Goal: Find specific page/section: Find specific page/section

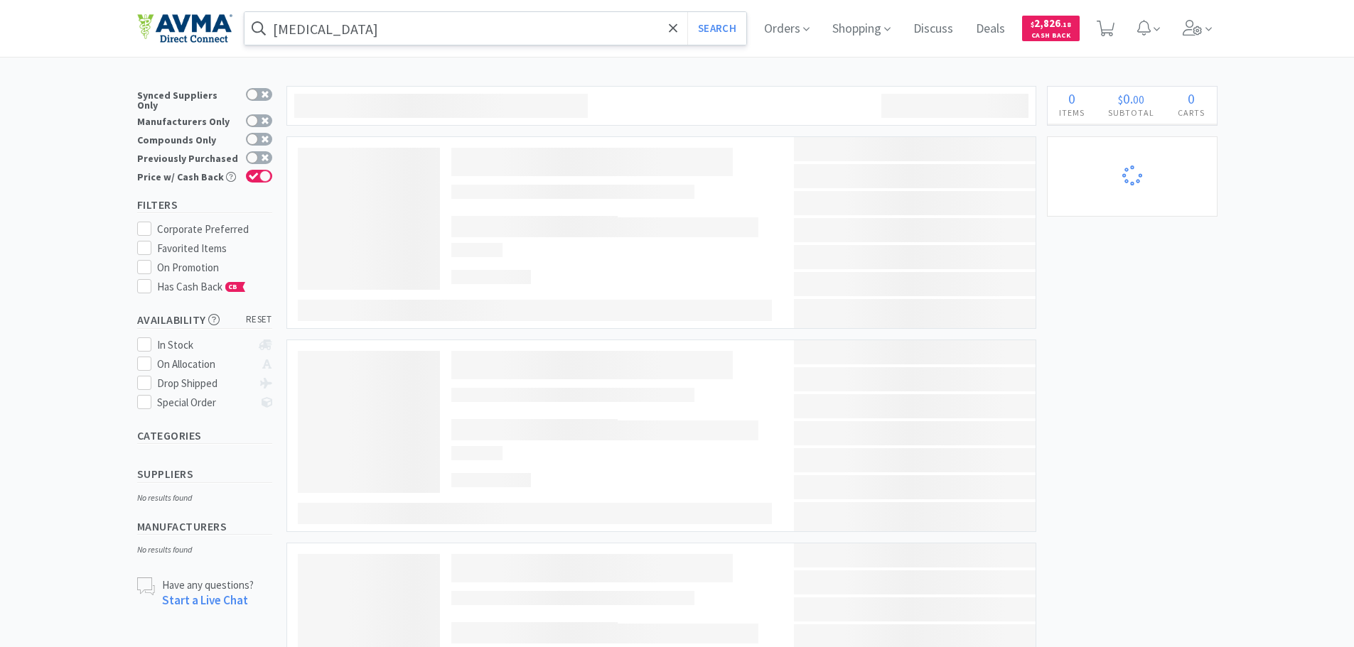
click at [323, 26] on input "[MEDICAL_DATA]" at bounding box center [495, 28] width 502 height 33
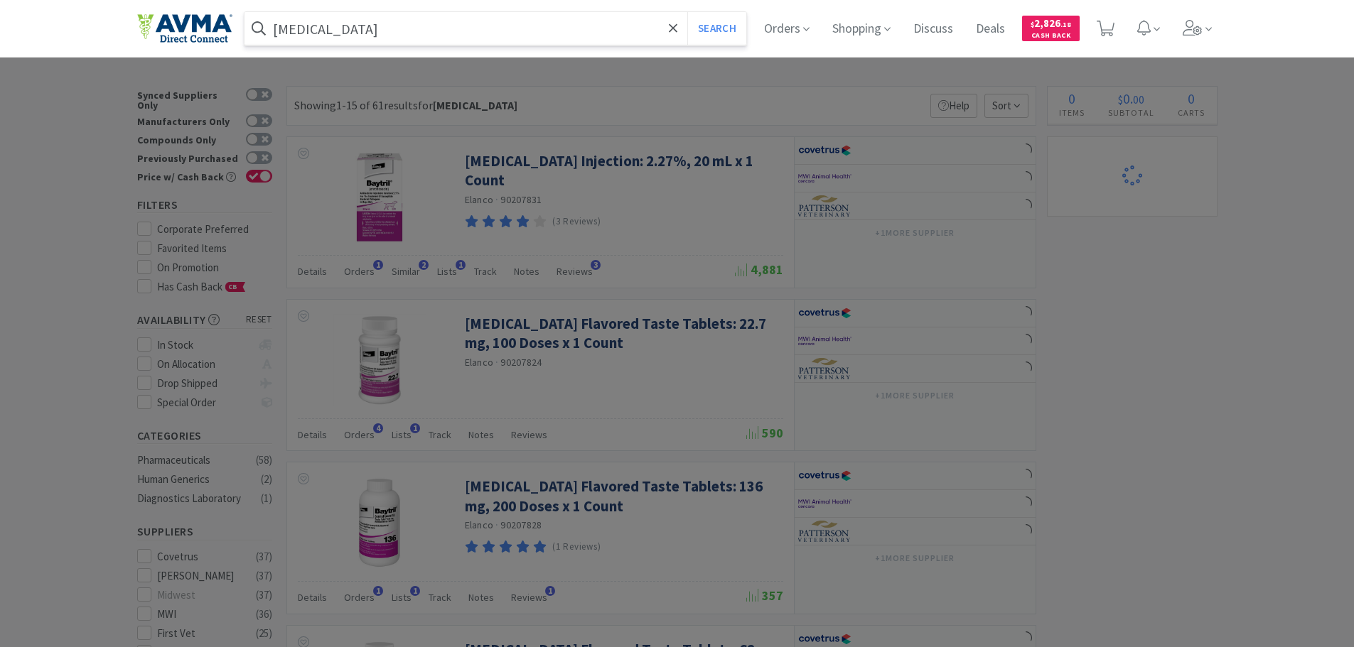
select select "2"
select select "1"
select select "2"
select select "1"
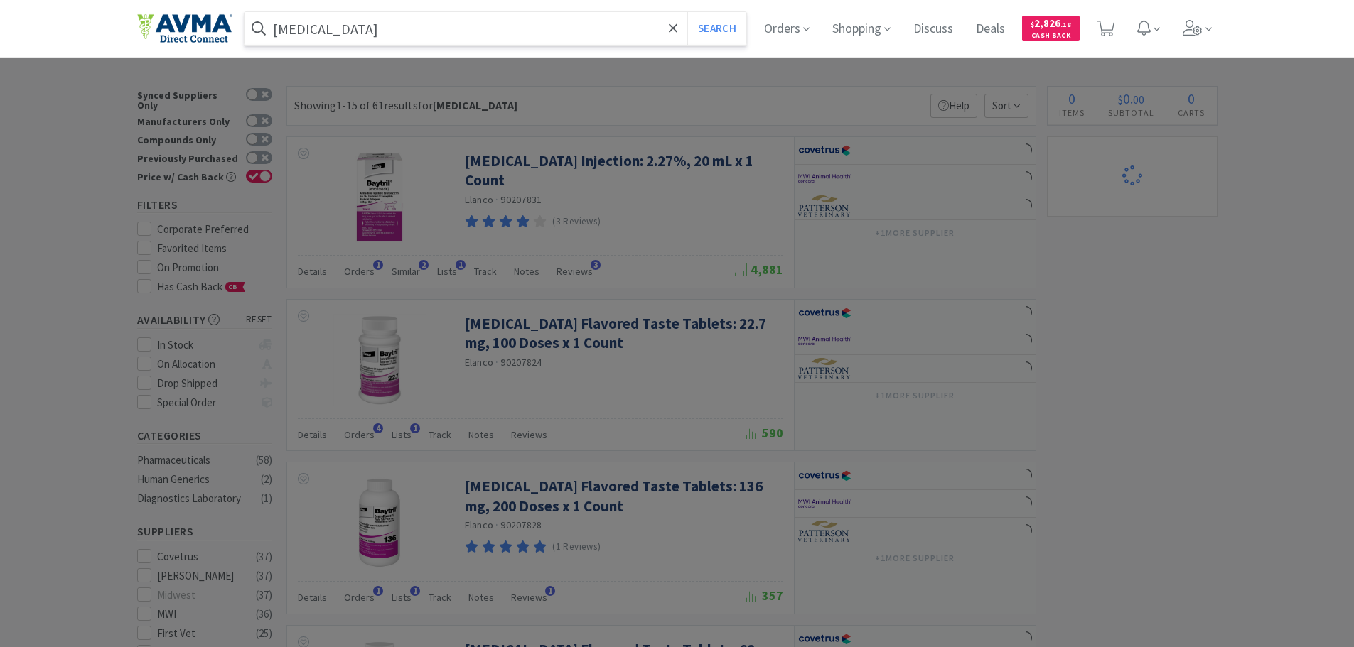
select select "1"
select select "6"
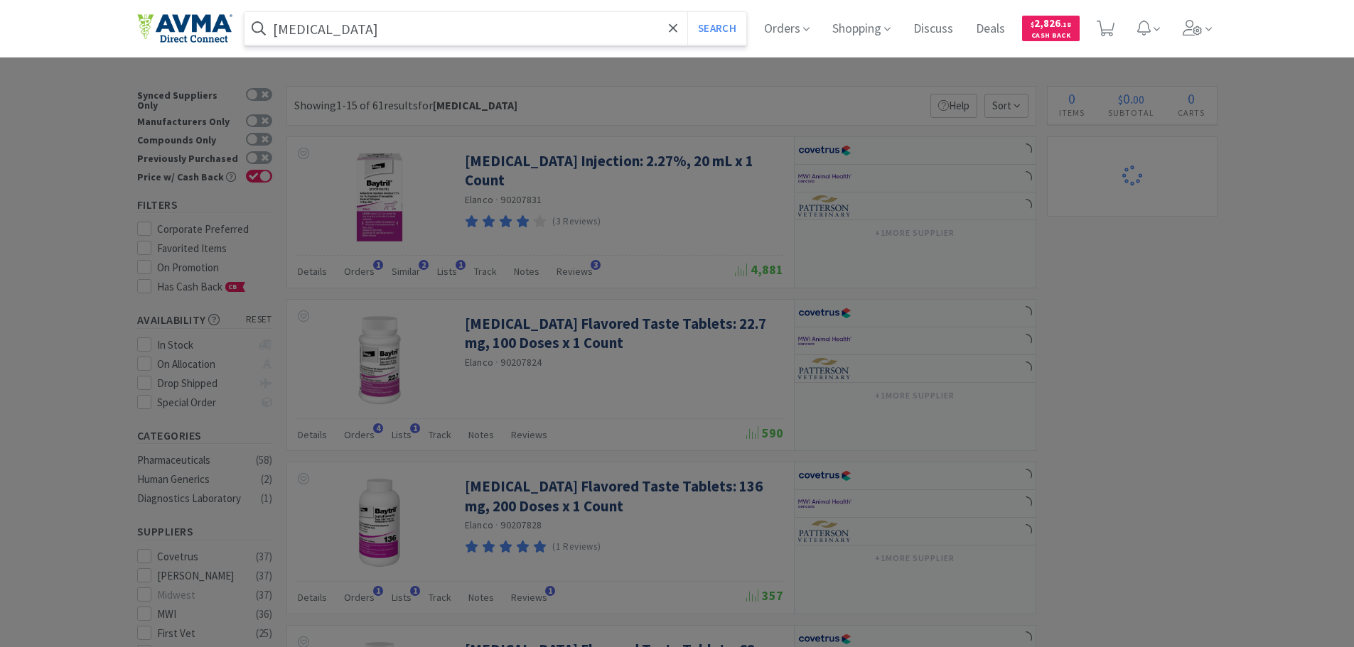
select select "1"
select select "2"
select select "1"
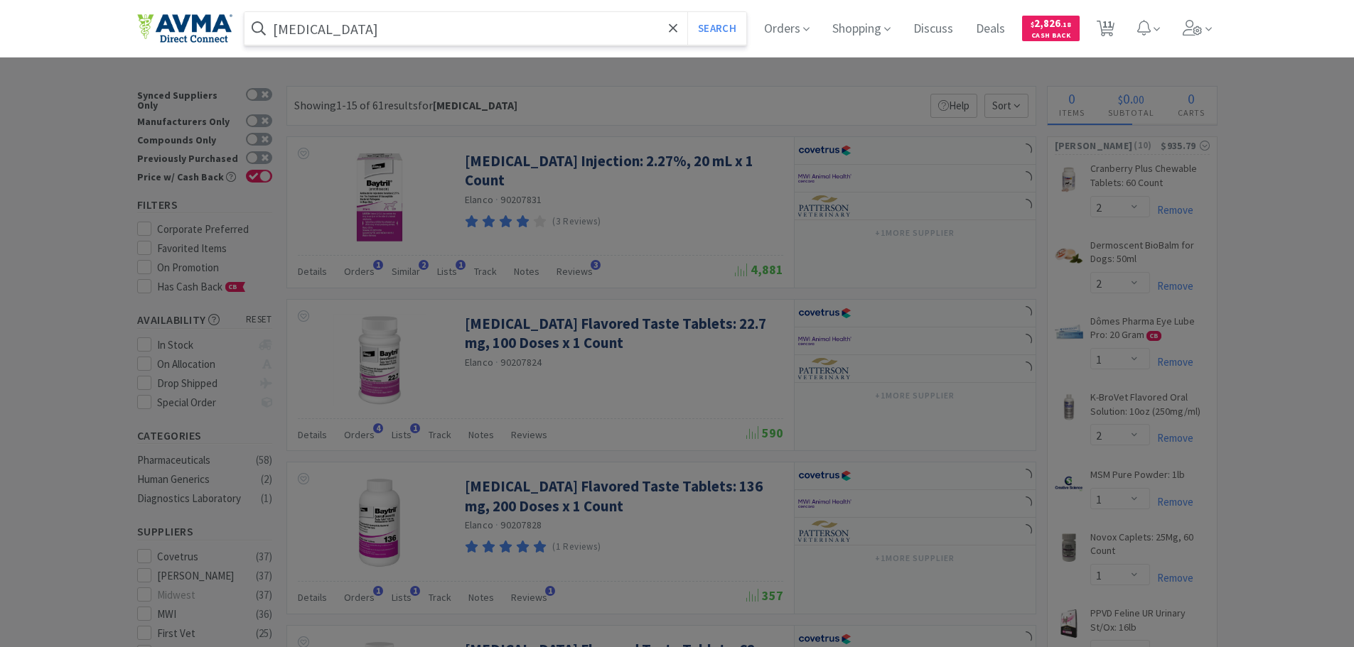
select select "1"
paste input "124133"
type input "124133"
click at [687, 12] on button "Search" at bounding box center [716, 28] width 59 height 33
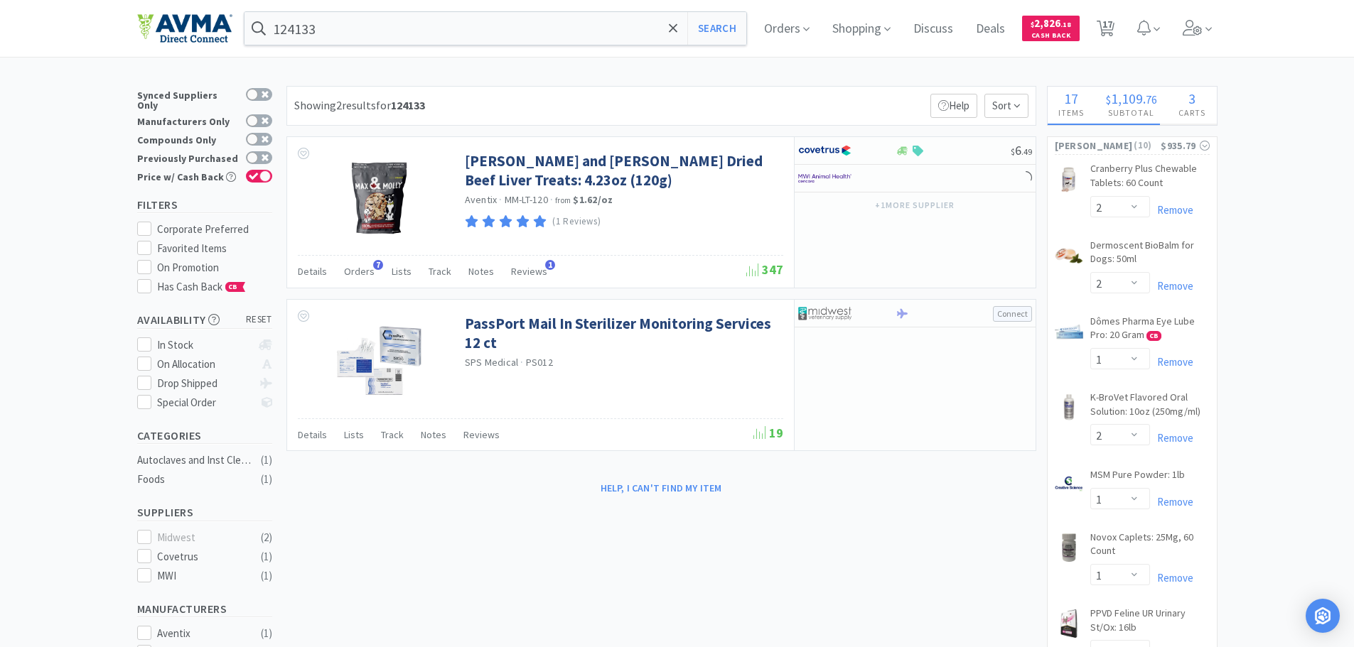
select select "1"
select select "2"
select select "4"
select select "1"
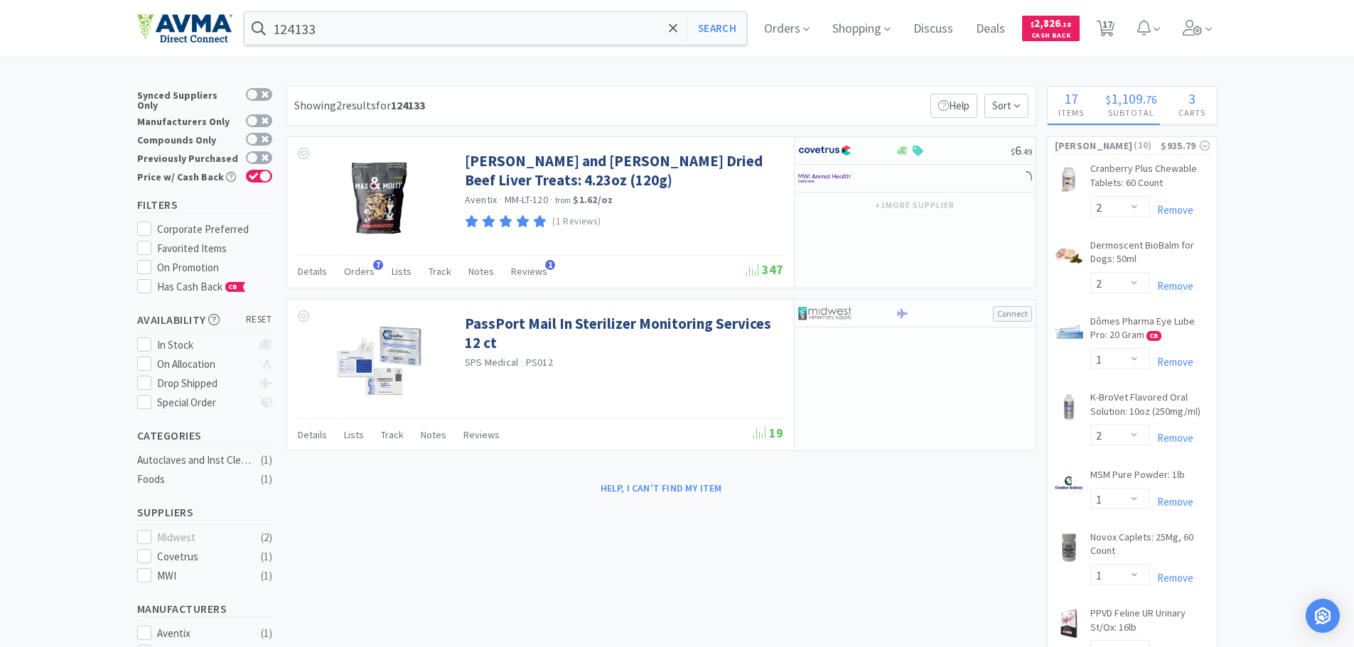
select select "2"
select select "4"
select select "1"
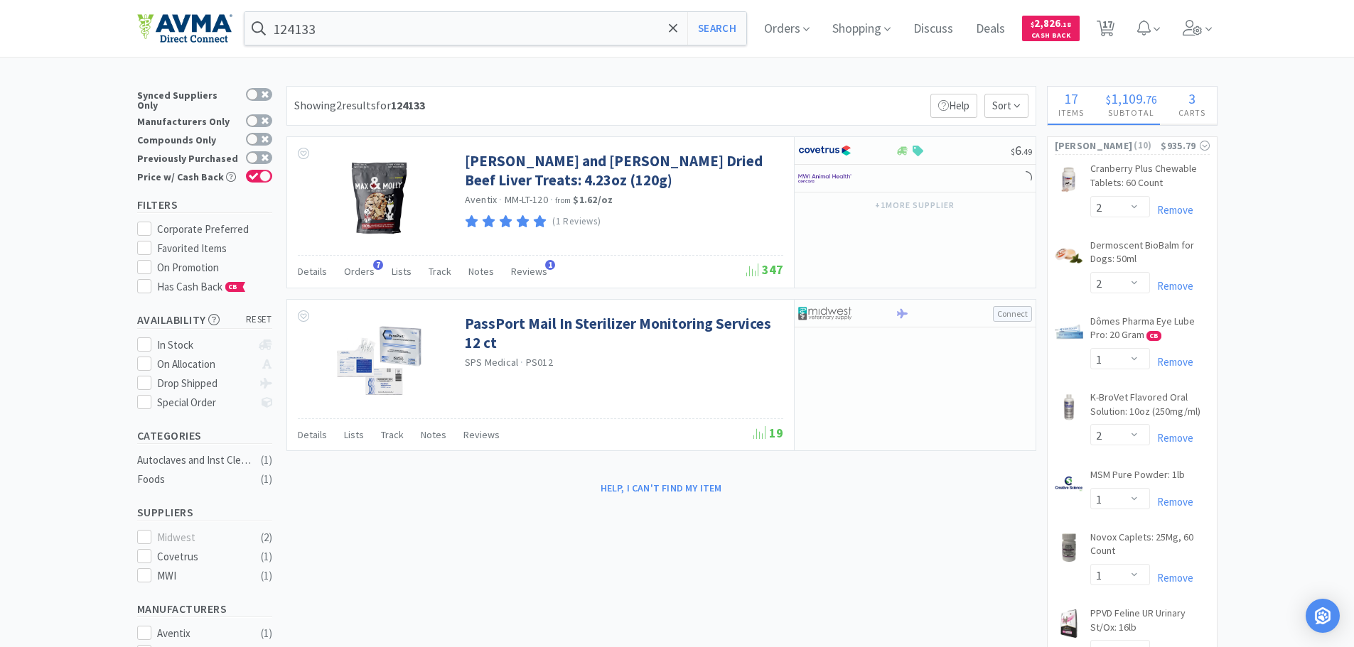
select select "2"
select select "1"
select select "3"
select select "1"
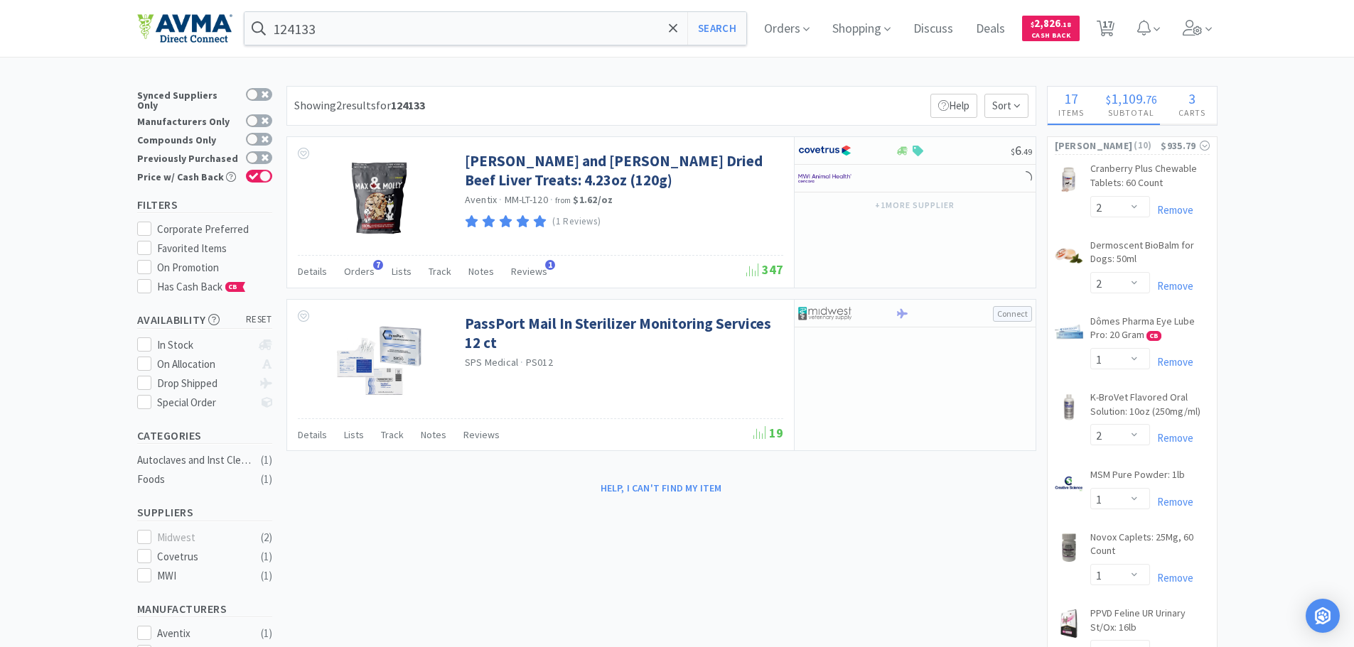
select select "5"
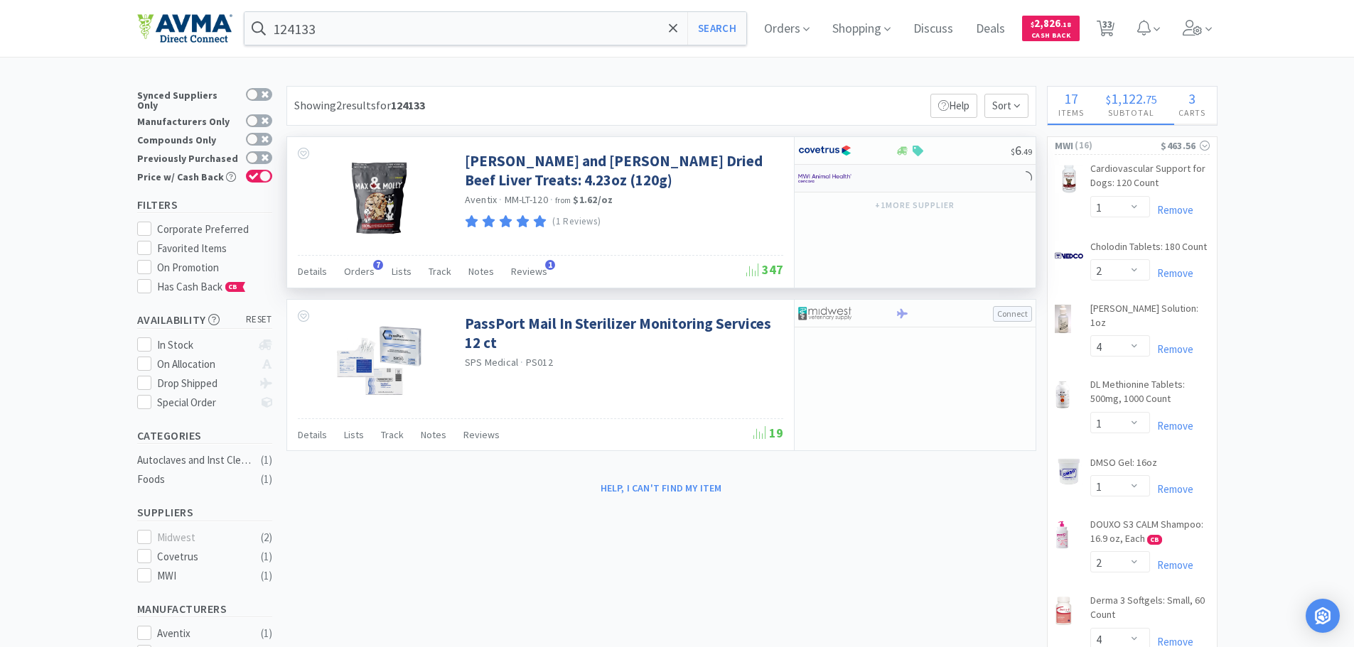
select select "1"
select select "3"
select select "1"
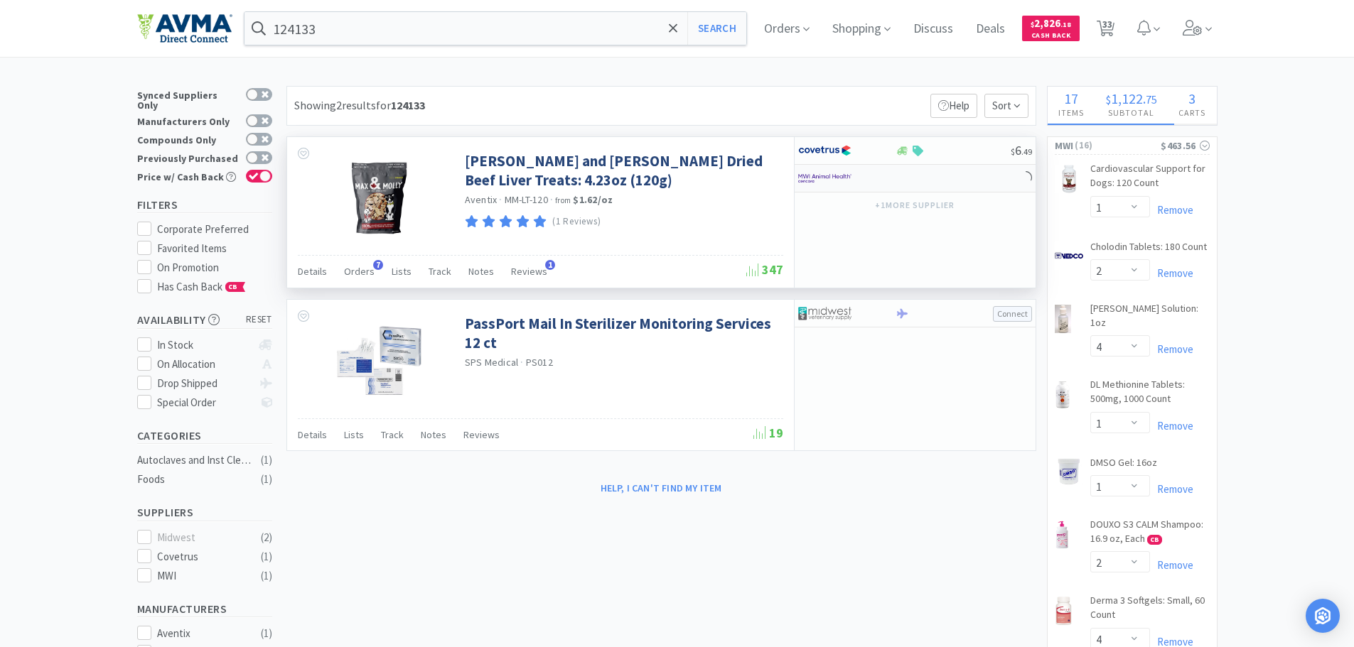
select select "5"
select select "1"
select select "2"
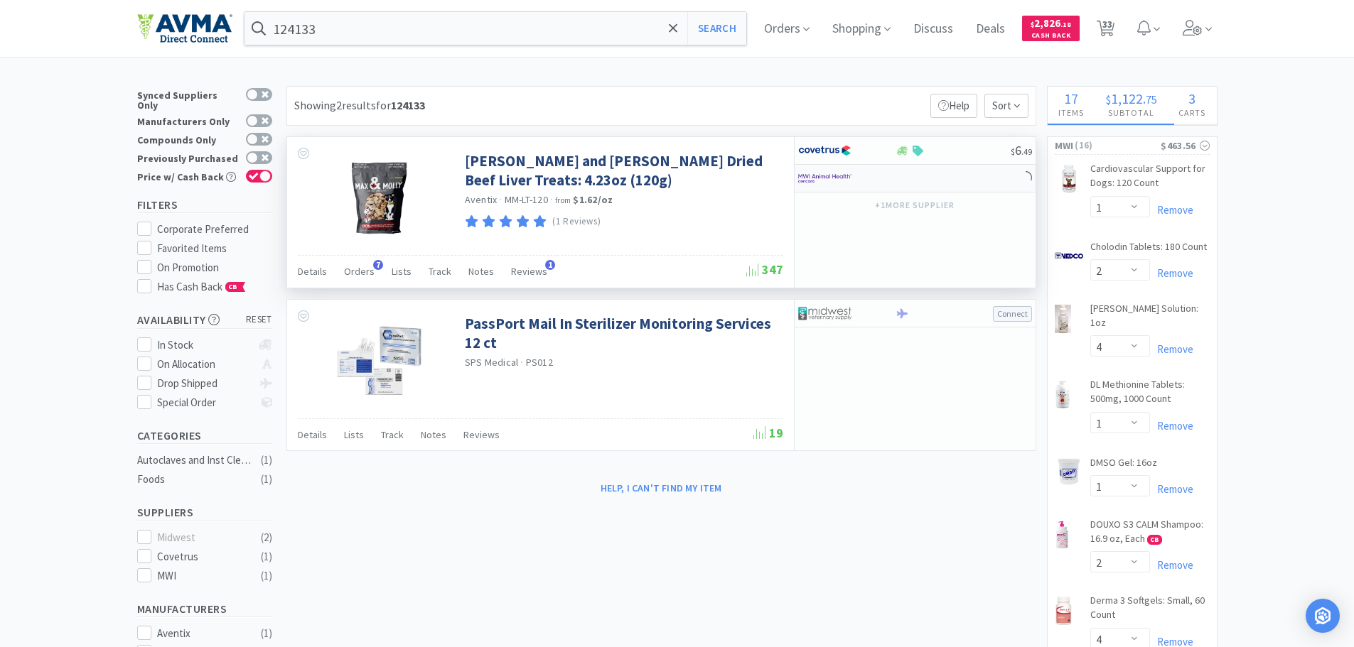
select select "3"
select select "2"
select select "1"
select select "2"
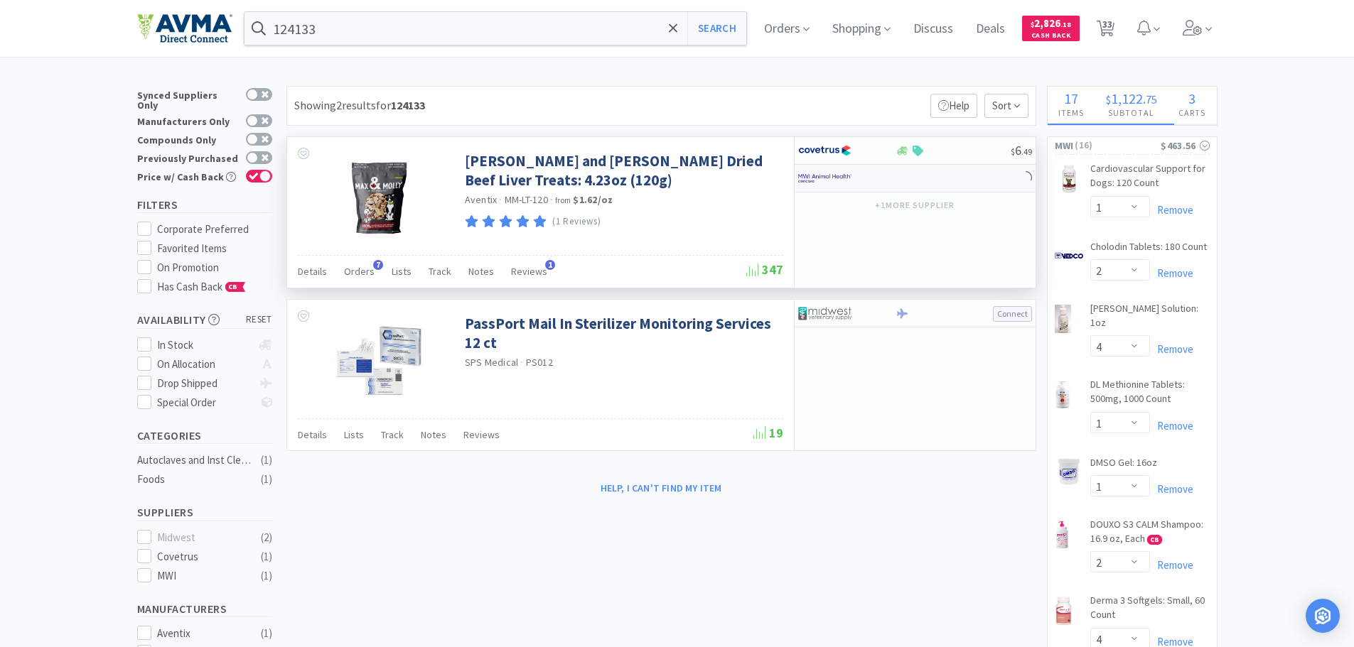
select select "2"
select select "1"
